Goal: Information Seeking & Learning: Learn about a topic

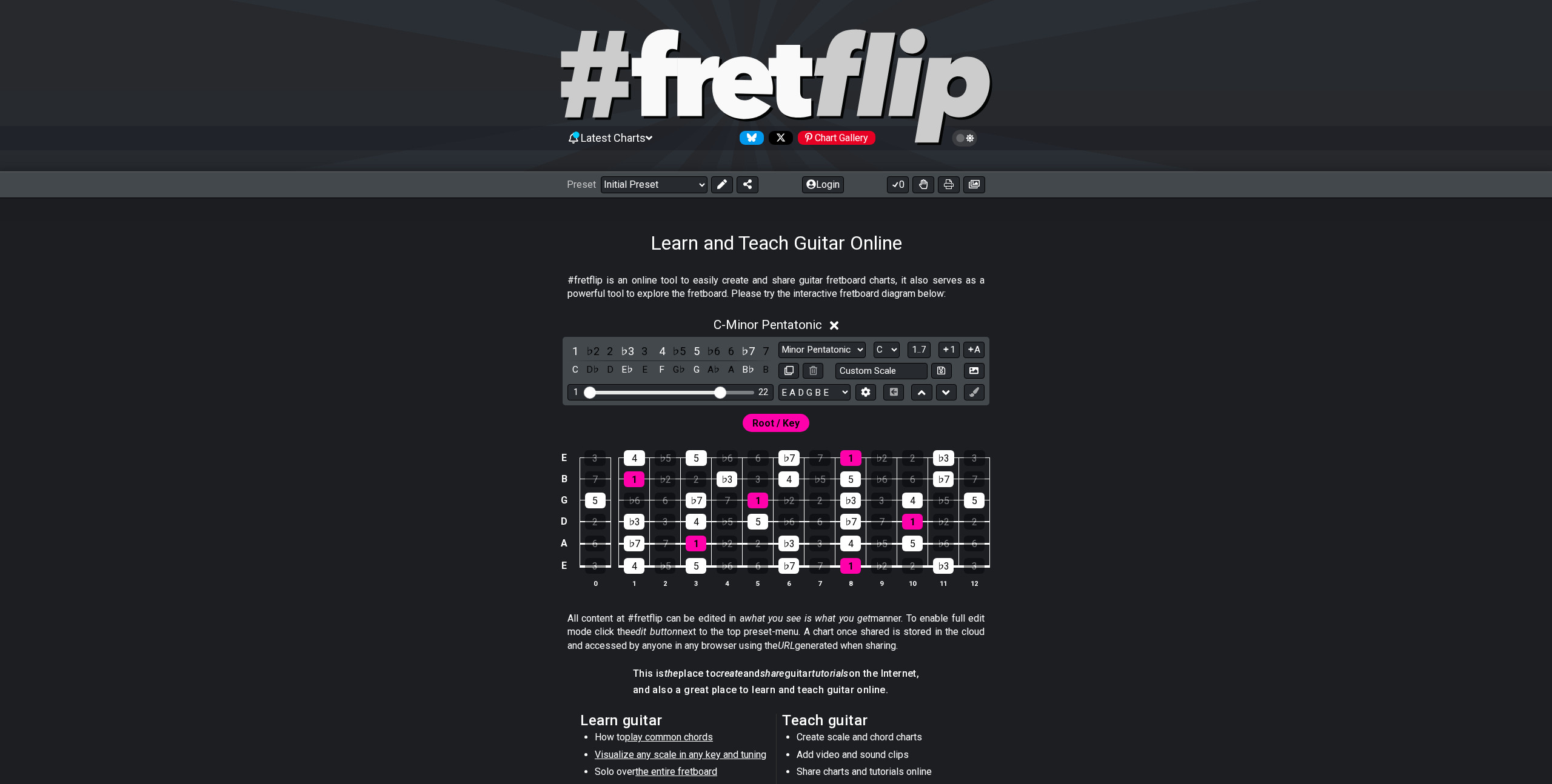
drag, startPoint x: 658, startPoint y: 389, endPoint x: 718, endPoint y: 386, distance: 60.1
click at [718, 391] on input "Visible fret range" at bounding box center [671, 391] width 172 height 0
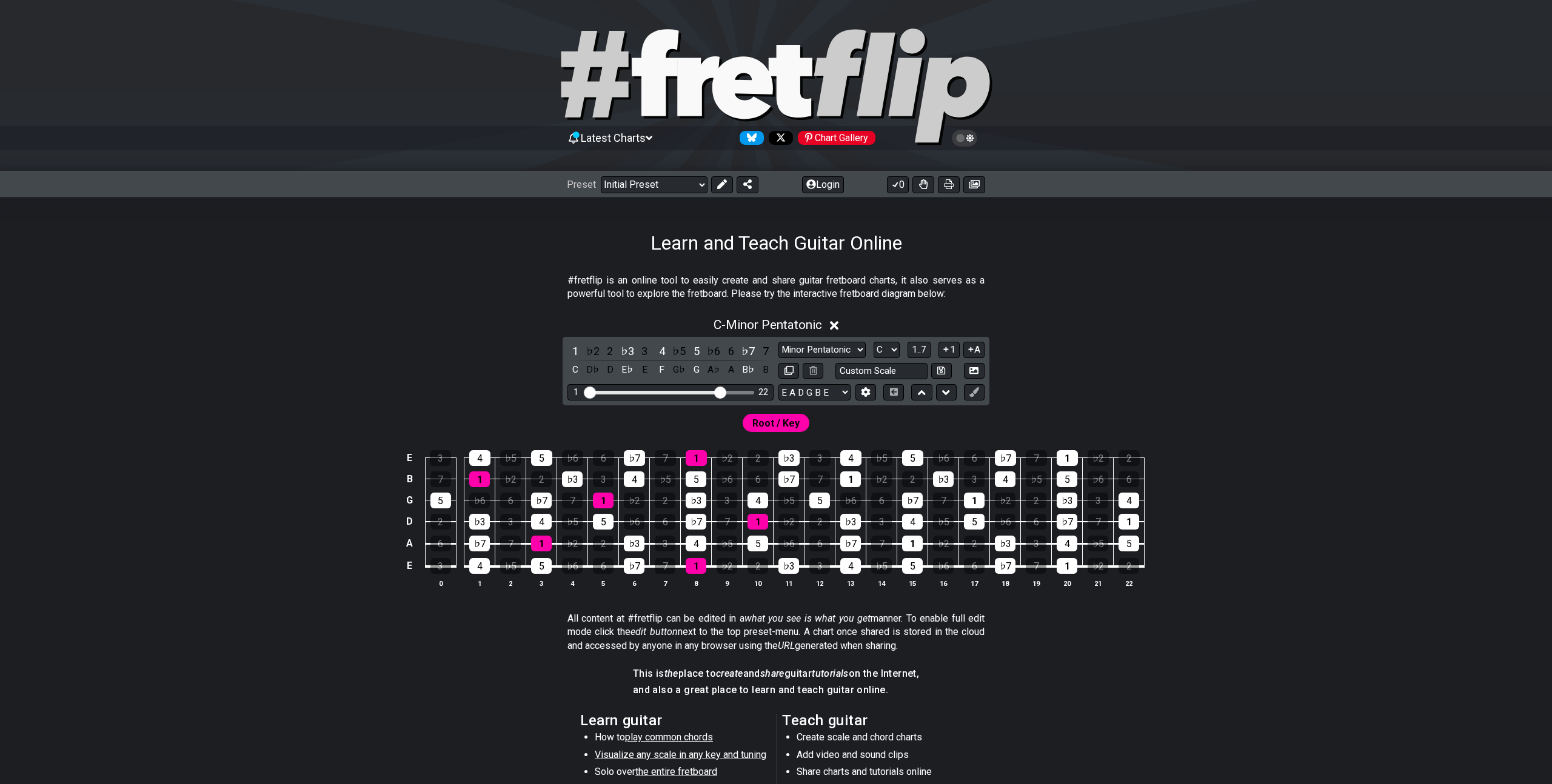
drag, startPoint x: 718, startPoint y: 386, endPoint x: 664, endPoint y: 388, distance: 54.0
click at [664, 388] on div "1 22" at bounding box center [671, 392] width 206 height 16
click at [826, 351] on select "Minor Pentatonic Click to edit Minor Pentatonic Major Pentatonic Minor Blues Ma…" at bounding box center [822, 350] width 87 height 16
select select "Major / [PERSON_NAME]"
click at [779, 342] on select "Minor Pentatonic Click to edit Minor Pentatonic Major Pentatonic Minor Blues Ma…" at bounding box center [822, 350] width 87 height 16
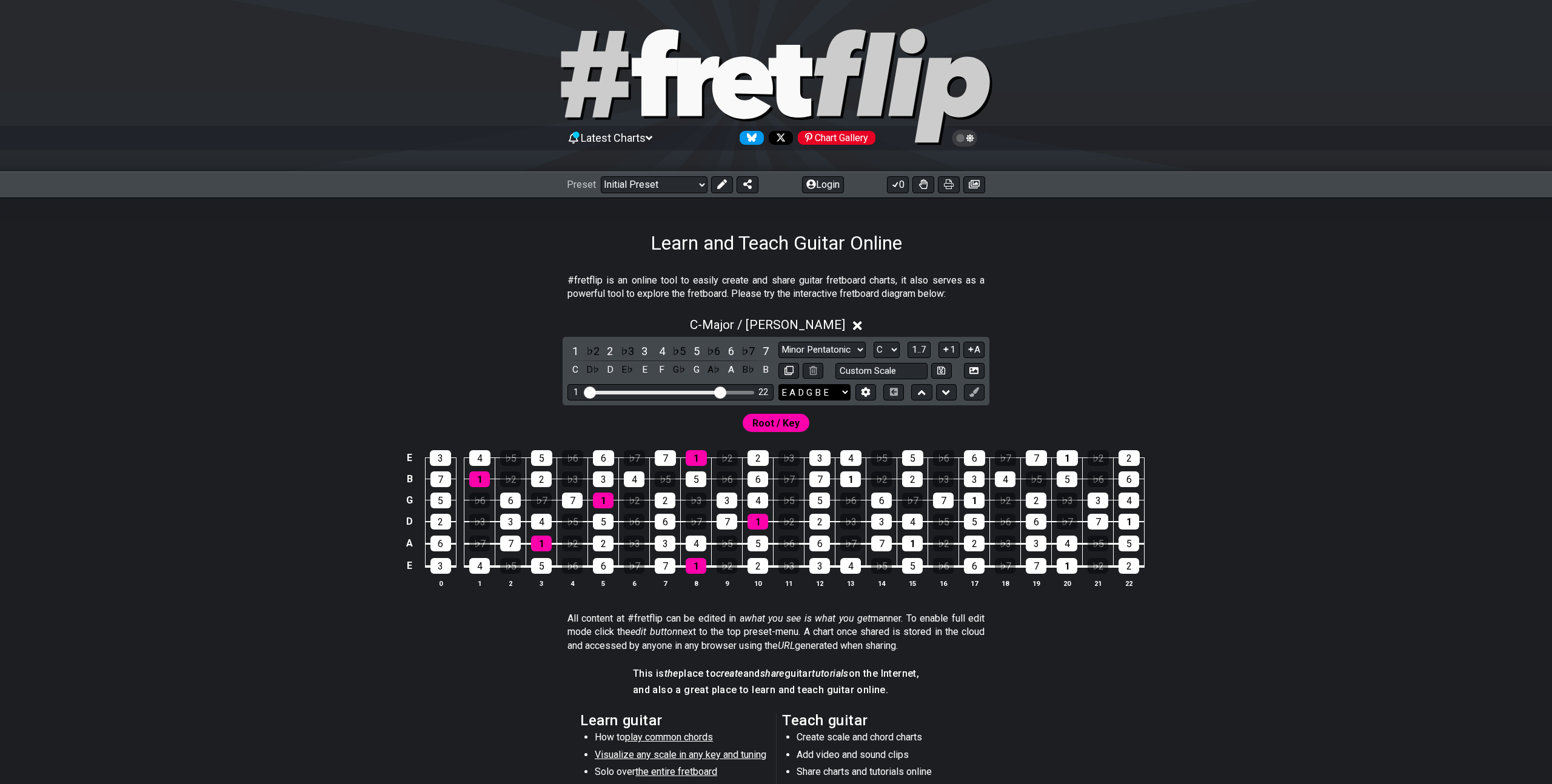
click at [787, 390] on select "E A D G B E E A D G B E E A D G B E B E A D F♯ B A D G C E A D A D G B E E♭ A♭ …" at bounding box center [815, 392] width 72 height 16
click at [779, 384] on select "E A D G B E E A D G B E E A D G B E B E A D F♯ B A D G C E A D A D G B E E♭ A♭ …" at bounding box center [815, 392] width 72 height 16
click at [875, 373] on input "text" at bounding box center [881, 371] width 92 height 16
click at [882, 371] on input "text" at bounding box center [881, 371] width 92 height 16
type input "Custom Scale"
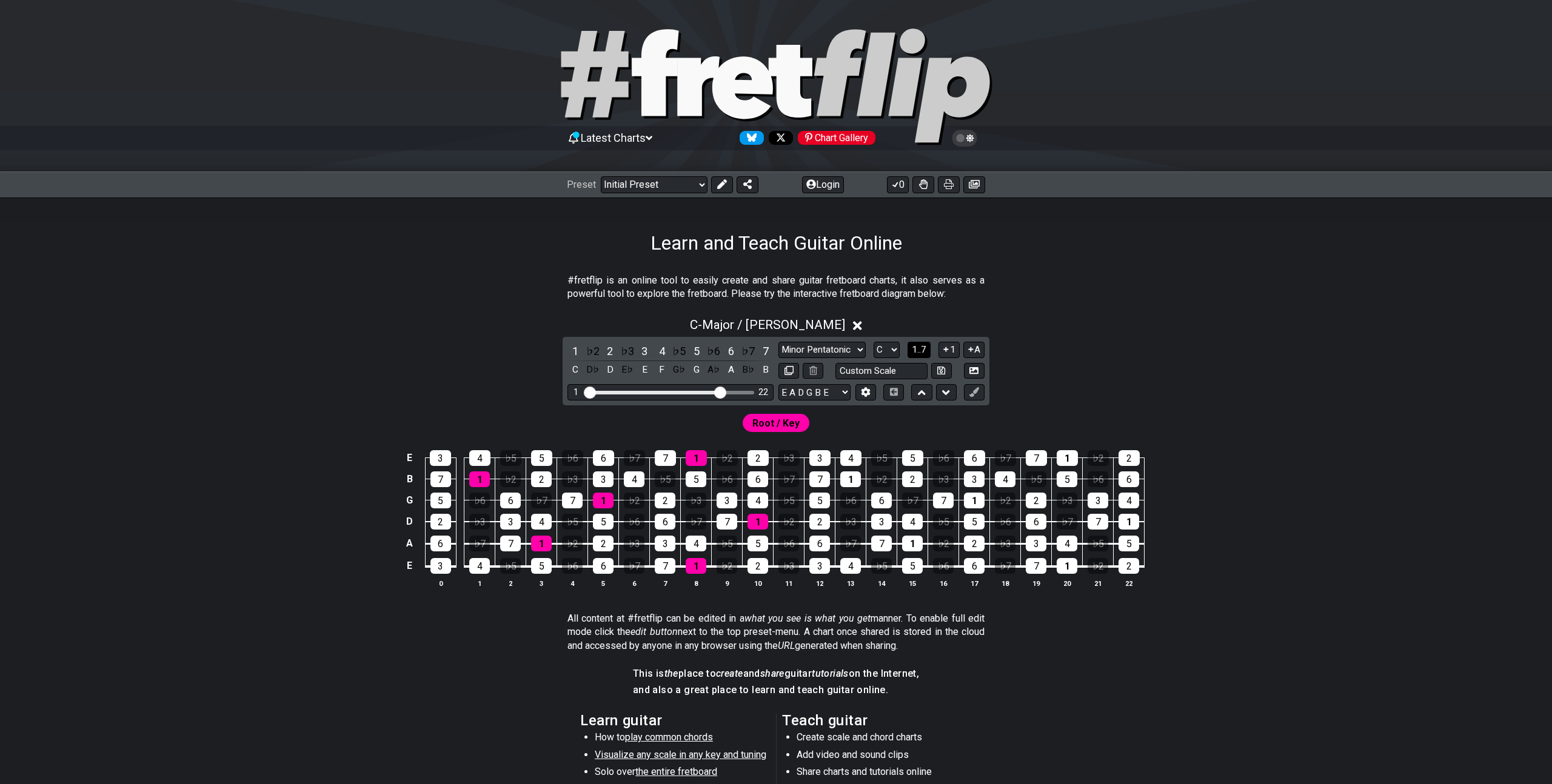
click at [924, 344] on button "1..7" at bounding box center [919, 350] width 23 height 16
click at [924, 344] on button "..." at bounding box center [920, 350] width 21 height 16
click at [757, 567] on div "D" at bounding box center [758, 566] width 21 height 16
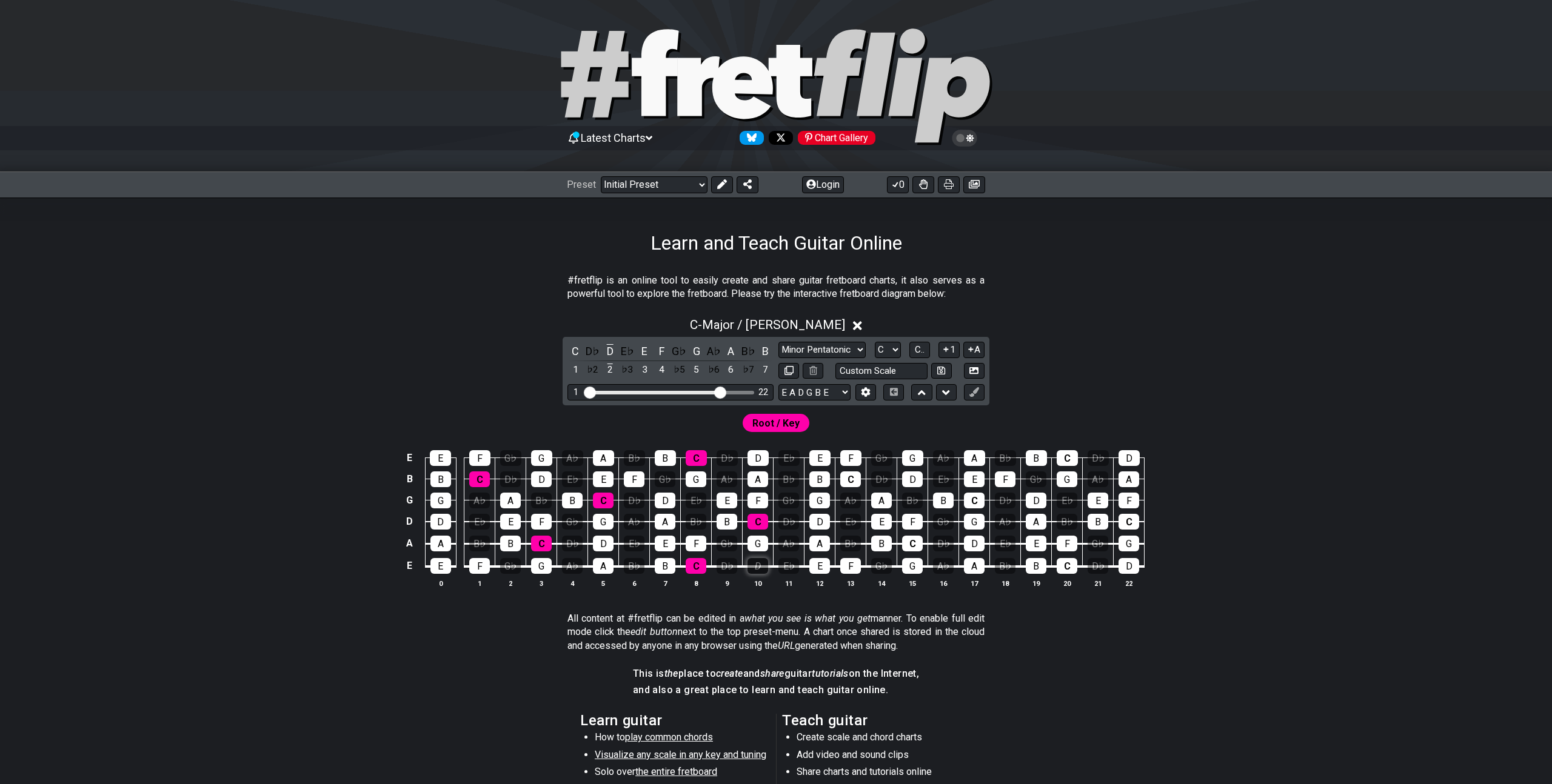
click at [757, 567] on div "D" at bounding box center [758, 566] width 21 height 16
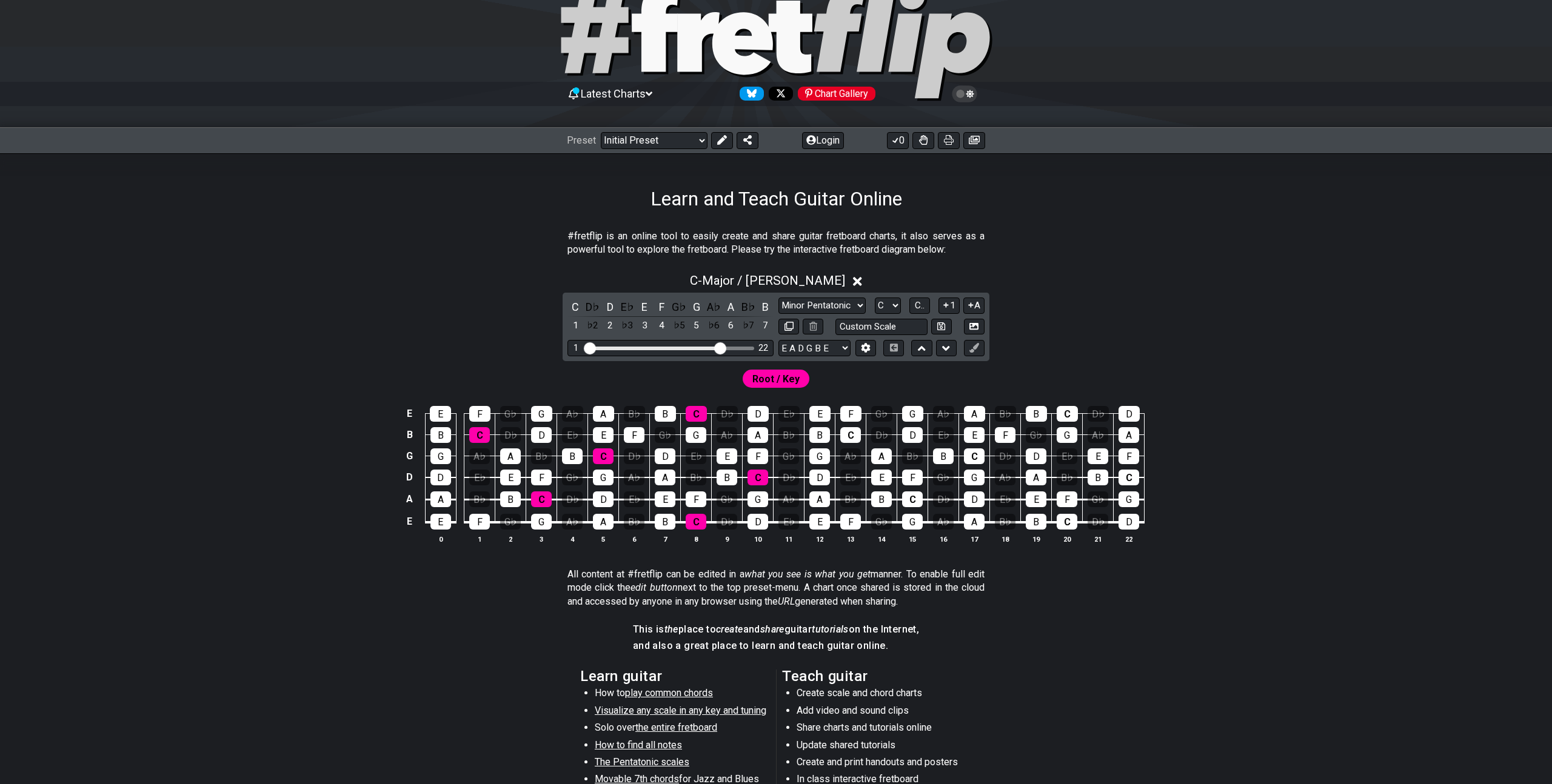
scroll to position [313, 0]
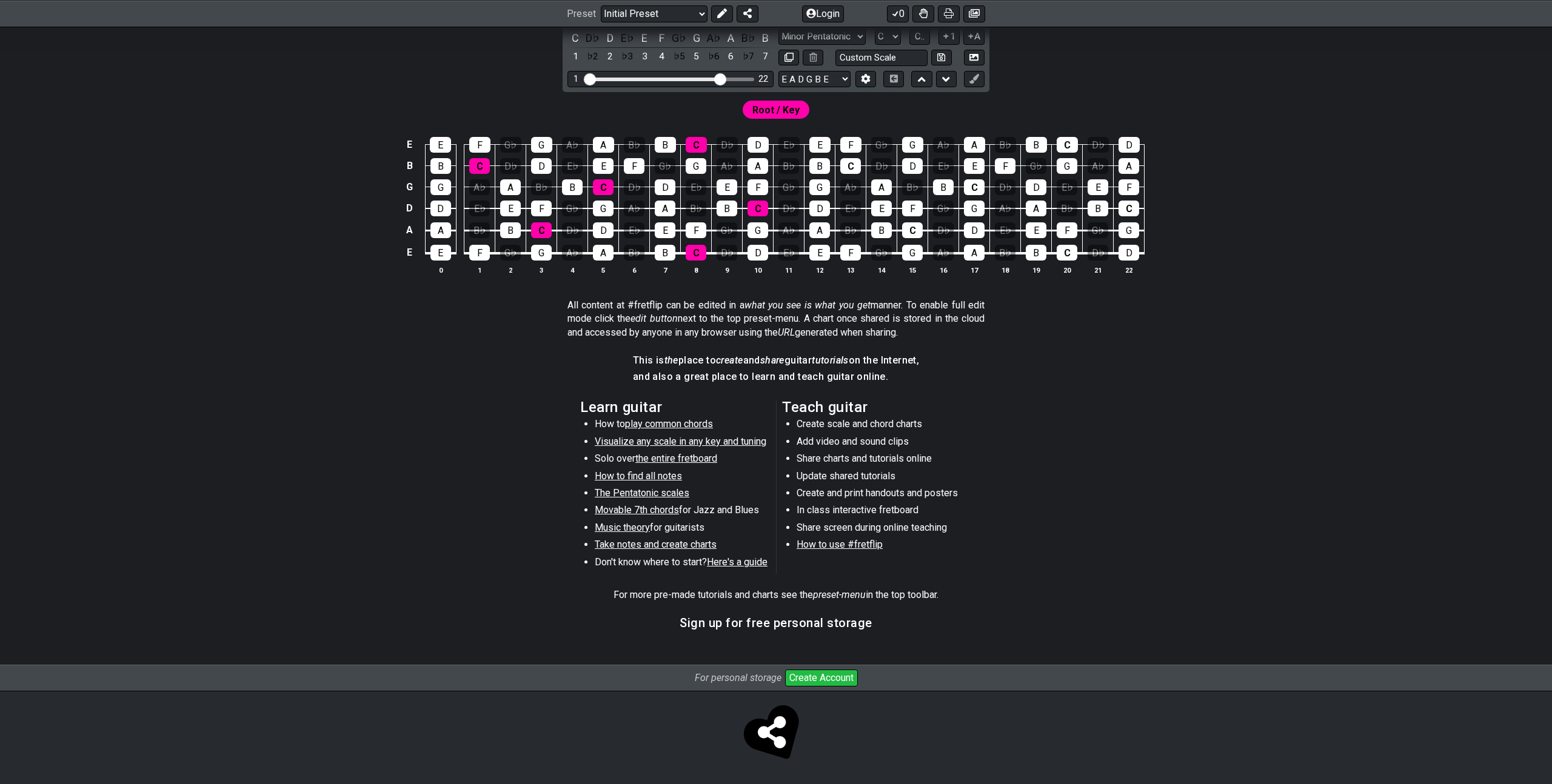
click at [656, 430] on li "How to play common chords" at bounding box center [681, 426] width 173 height 17
click at [658, 426] on span "play common chords" at bounding box center [668, 423] width 88 height 11
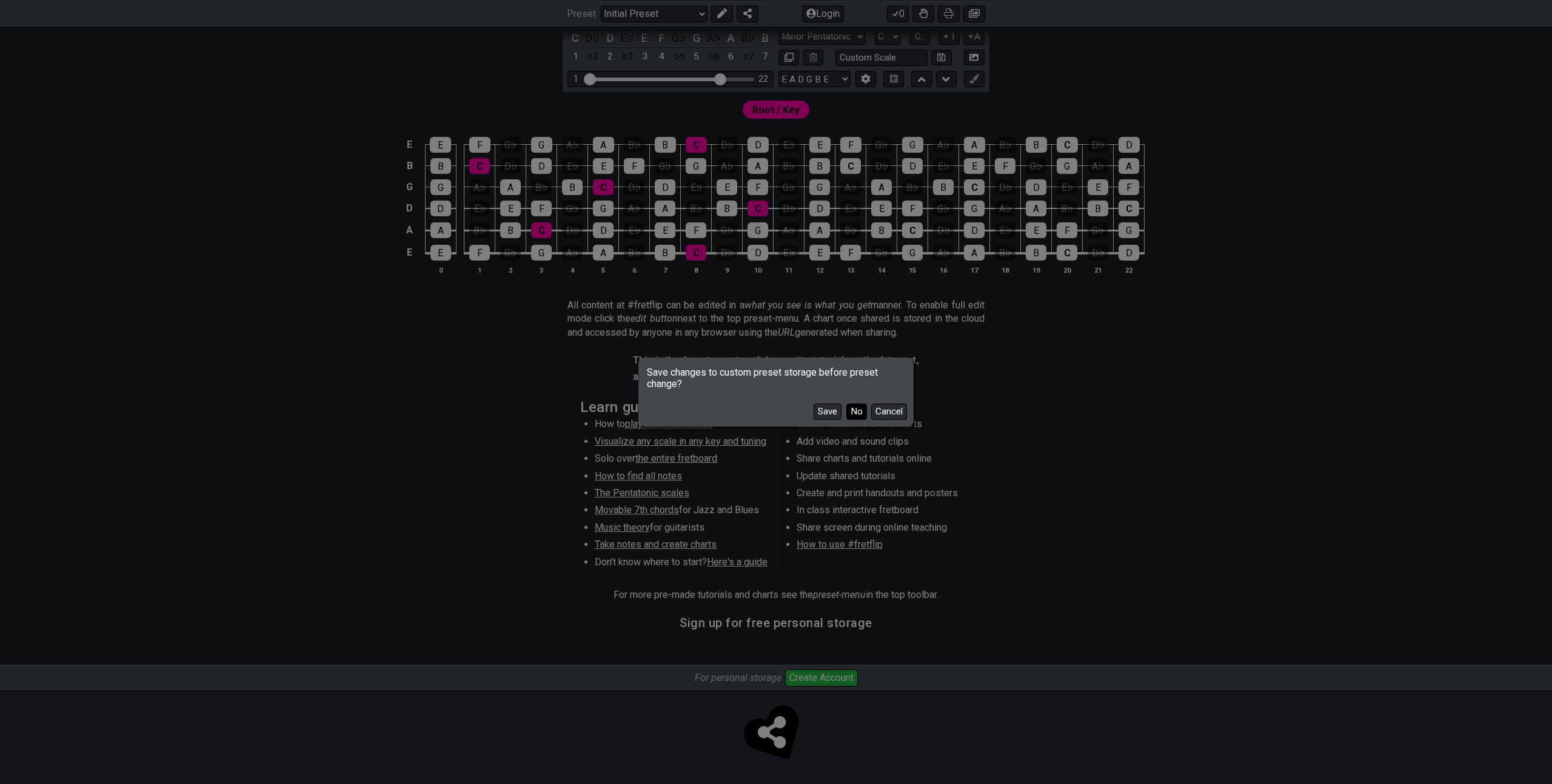
click at [854, 412] on button "No" at bounding box center [857, 411] width 21 height 16
select select "/common-guitar-chords"
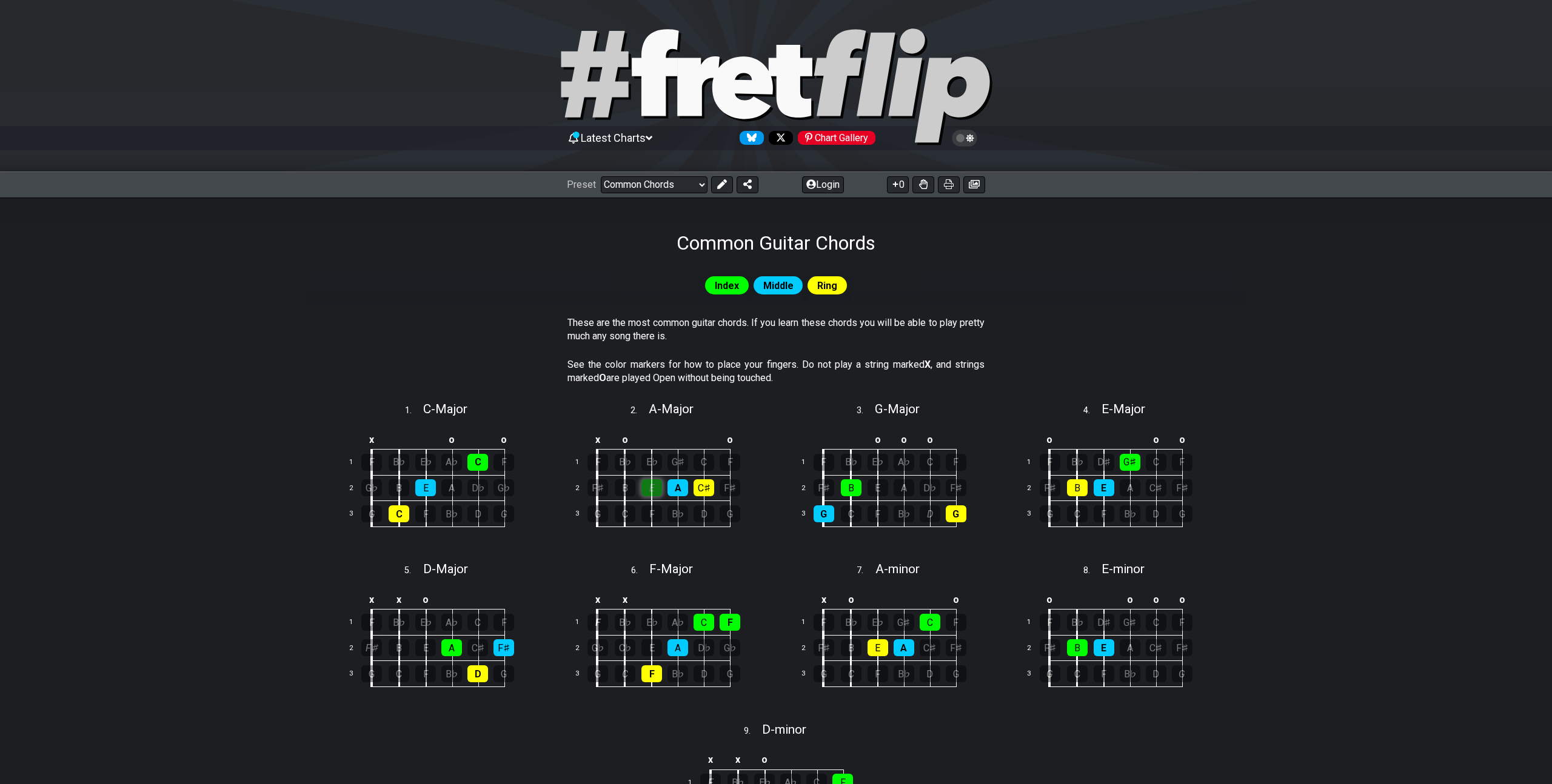
click at [651, 489] on div "E" at bounding box center [652, 488] width 21 height 17
click at [678, 489] on div "A" at bounding box center [678, 488] width 21 height 17
click at [711, 489] on div "C♯" at bounding box center [704, 488] width 21 height 17
click at [682, 489] on div "A" at bounding box center [678, 488] width 21 height 17
click at [658, 489] on div "E" at bounding box center [652, 488] width 21 height 17
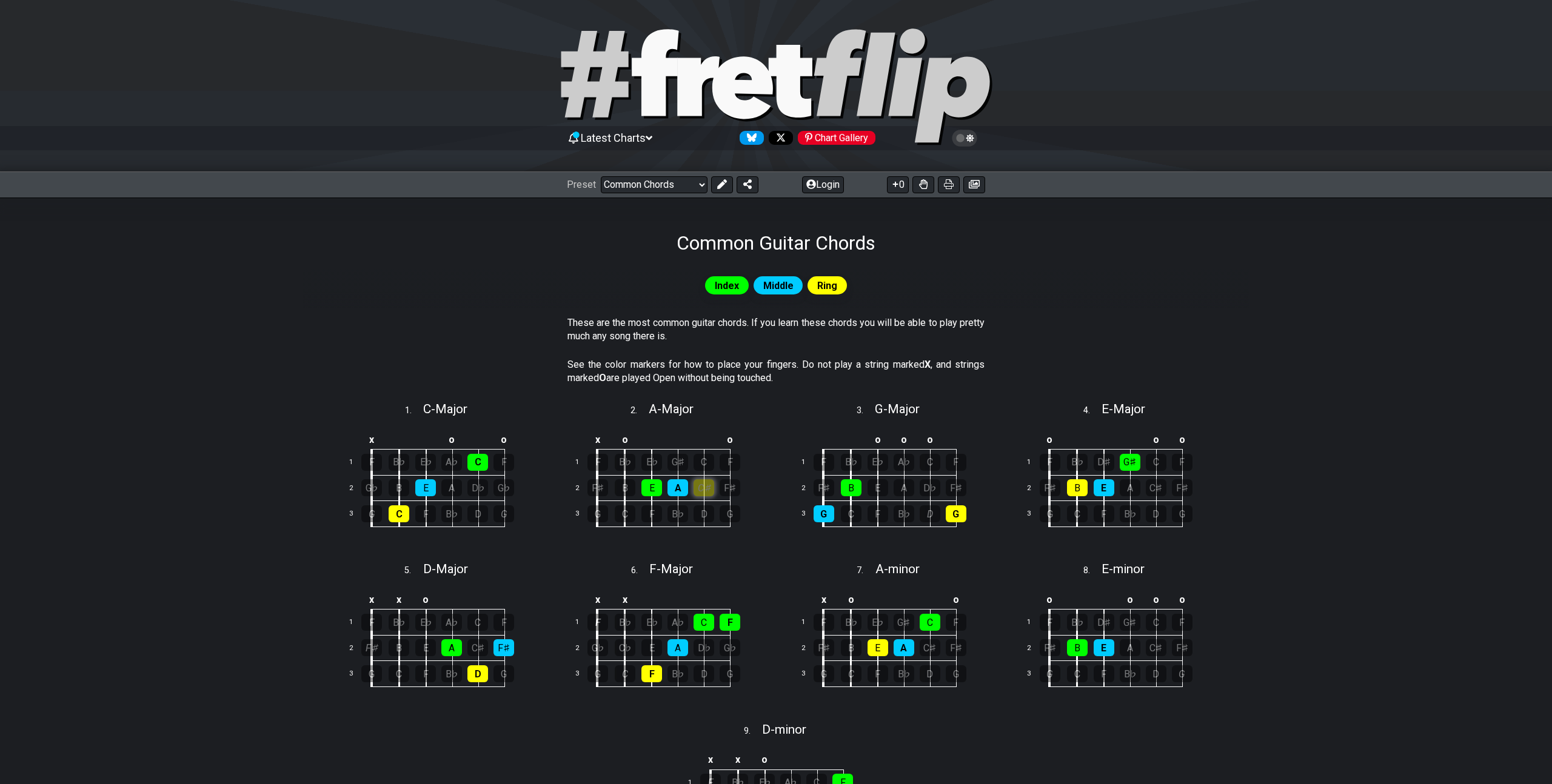
click at [702, 489] on div "C♯" at bounding box center [704, 488] width 21 height 17
